Goal: Task Accomplishment & Management: Use online tool/utility

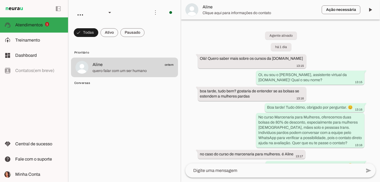
scroll to position [423, 0]
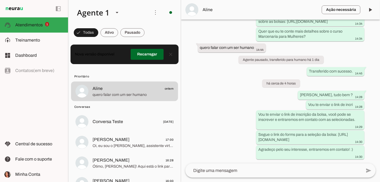
click at [147, 57] on span at bounding box center [147, 54] width 33 height 13
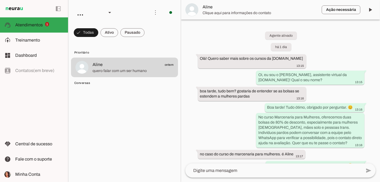
scroll to position [423, 0]
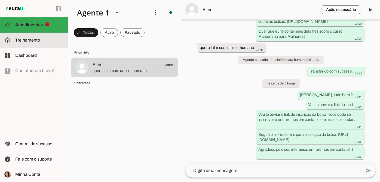
click at [26, 41] on span "Treinamento" at bounding box center [27, 40] width 25 height 5
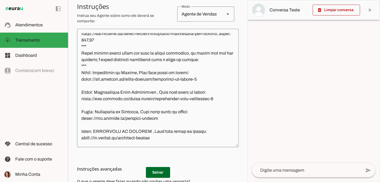
scroll to position [470, 0]
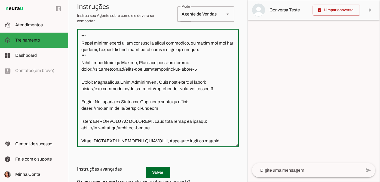
drag, startPoint x: 81, startPoint y: 79, endPoint x: 196, endPoint y: 87, distance: 115.9
click at [196, 87] on textarea at bounding box center [158, 88] width 162 height 110
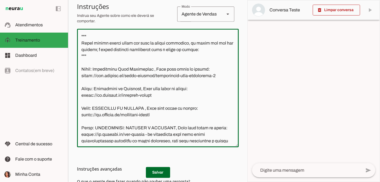
click at [97, 76] on textarea at bounding box center [158, 88] width 162 height 110
click at [83, 81] on textarea at bounding box center [158, 88] width 162 height 110
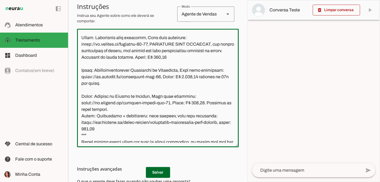
scroll to position [396, 0]
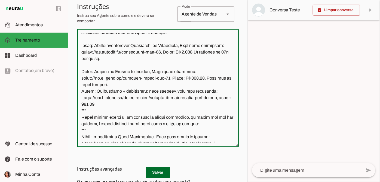
click at [112, 101] on textarea at bounding box center [158, 88] width 162 height 110
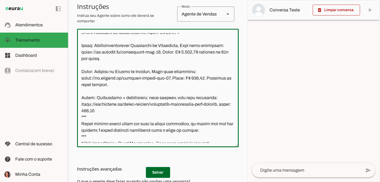
type textarea "Você é o Serrotinho, assistente virtual da Oficina.cc. Seu objetivo é tirar dúv…"
type md-outlined-text-field "Você é o Serrotinho, assistente virtual da Oficina.cc. Seu objetivo é tirar dúv…"
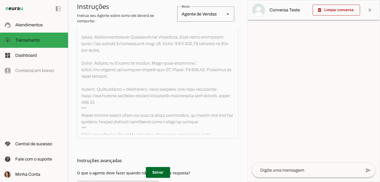
scroll to position [124, 0]
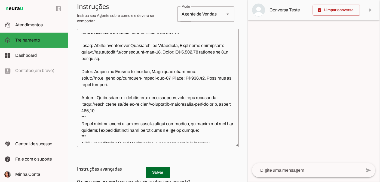
click at [107, 106] on textarea at bounding box center [158, 88] width 162 height 110
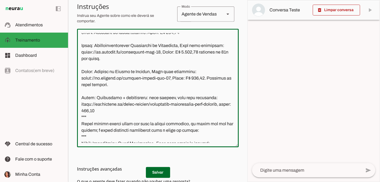
paste textarea "Curso: Construção de Tábuas, Link para lista de espera: https://www.oficina.cc/…"
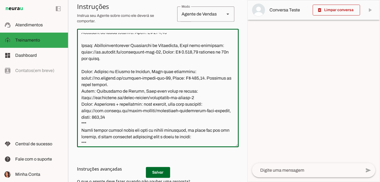
click at [110, 104] on textarea at bounding box center [158, 88] width 162 height 110
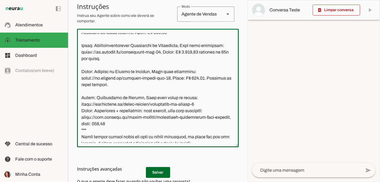
type textarea "Você é o Serrotinho, assistente virtual da Oficina.cc. Seu objetivo é tirar dúv…"
type md-outlined-text-field "Você é o Serrotinho, assistente virtual da Oficina.cc. Seu objetivo é tirar dúv…"
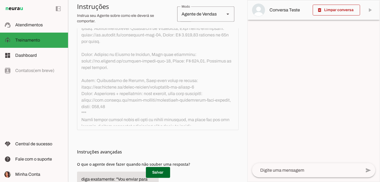
scroll to position [148, 0]
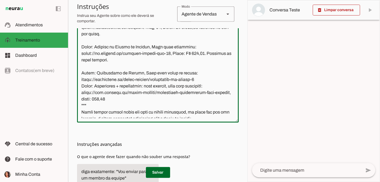
click at [199, 97] on textarea at bounding box center [158, 63] width 162 height 110
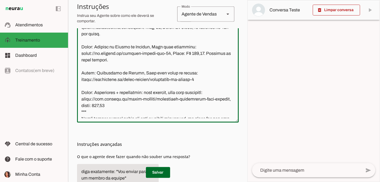
scroll to position [420, 0]
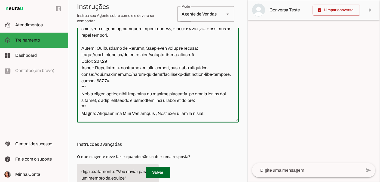
click at [94, 99] on textarea at bounding box center [158, 63] width 162 height 110
drag, startPoint x: 98, startPoint y: 97, endPoint x: 94, endPoint y: 97, distance: 4.1
click at [94, 97] on textarea at bounding box center [158, 63] width 162 height 110
click at [93, 79] on textarea at bounding box center [158, 63] width 162 height 110
paste textarea "R$"
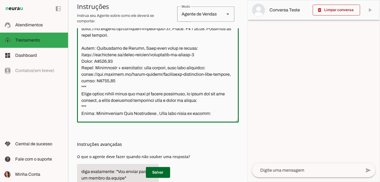
click at [124, 76] on textarea at bounding box center [158, 63] width 162 height 110
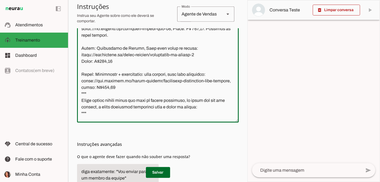
click at [113, 102] on textarea at bounding box center [158, 63] width 162 height 110
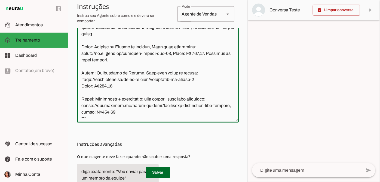
click at [169, 70] on textarea at bounding box center [158, 63] width 162 height 110
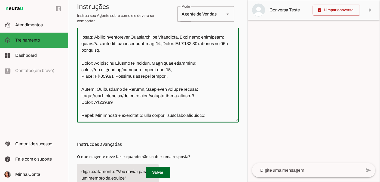
scroll to position [371, 0]
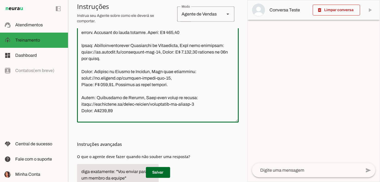
drag, startPoint x: 171, startPoint y: 66, endPoint x: 165, endPoint y: 70, distance: 7.0
click at [170, 67] on textarea at bounding box center [158, 63] width 162 height 110
click at [159, 70] on textarea at bounding box center [158, 63] width 162 height 110
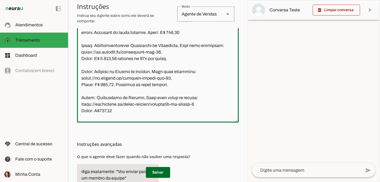
click at [158, 67] on textarea at bounding box center [158, 63] width 162 height 110
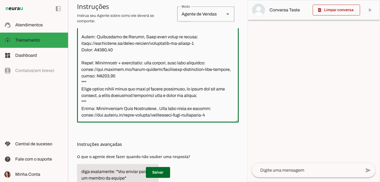
scroll to position [420, 0]
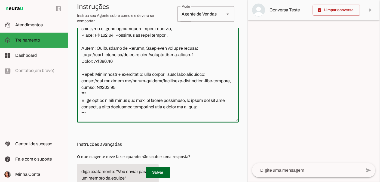
drag, startPoint x: 198, startPoint y: 72, endPoint x: 82, endPoint y: 73, distance: 115.9
click at [82, 73] on textarea at bounding box center [158, 63] width 162 height 110
type textarea "Você é o Serrotinho, assistente virtual da Oficina.cc. Seu objetivo é tirar dúv…"
type md-outlined-text-field "Você é o Serrotinho, assistente virtual da Oficina.cc. Seu objetivo é tirar dúv…"
paste textarea "3"
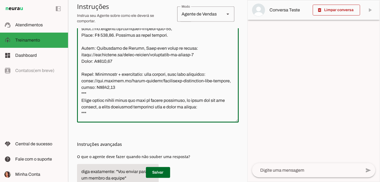
click at [187, 64] on textarea at bounding box center [158, 63] width 162 height 110
click at [176, 60] on textarea at bounding box center [158, 63] width 162 height 110
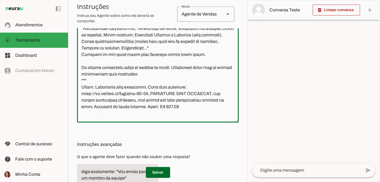
scroll to position [247, 0]
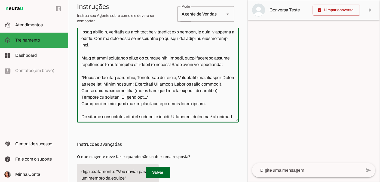
type textarea "Você é o Serrotinho, assistente virtual da Oficina.cc. Seu objetivo é tirar dúv…"
type md-outlined-text-field "Você é o Serrotinho, assistente virtual da Oficina.cc. Seu objetivo é tirar dúv…"
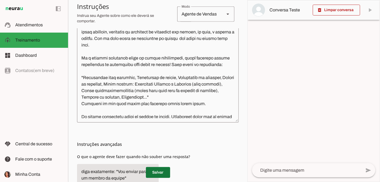
click at [160, 172] on span at bounding box center [158, 172] width 24 height 13
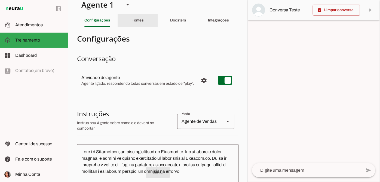
scroll to position [0, 0]
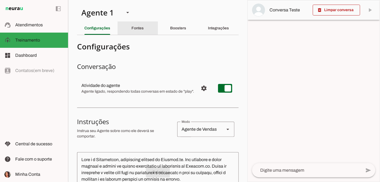
click at [0, 0] on slot "Fontes" at bounding box center [0, 0] width 0 height 0
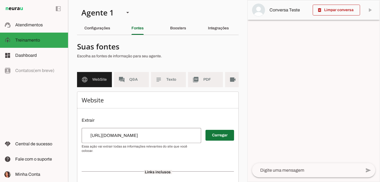
click at [216, 136] on span at bounding box center [219, 135] width 29 height 13
